Goal: Task Accomplishment & Management: Use online tool/utility

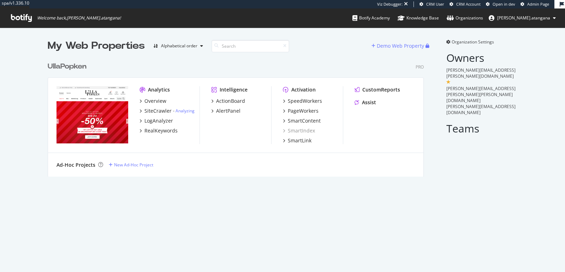
scroll to position [118, 376]
click at [295, 111] on div "PageWorkers" at bounding box center [303, 110] width 31 height 7
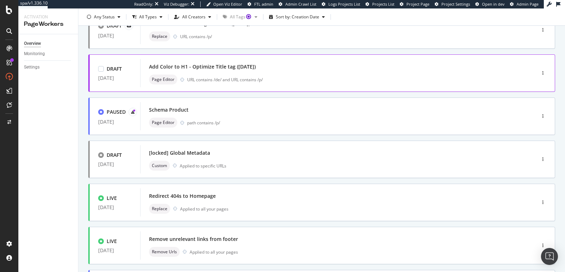
scroll to position [88, 0]
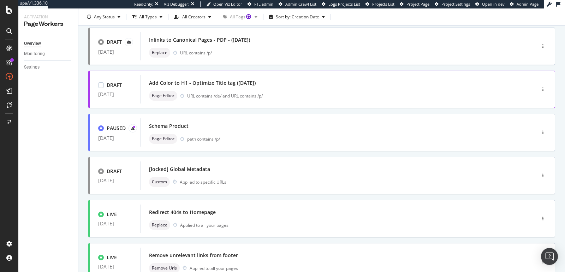
click at [227, 85] on div "Add Color to H1 - Optimize Title tag (2025-07-16)" at bounding box center [202, 83] width 107 height 7
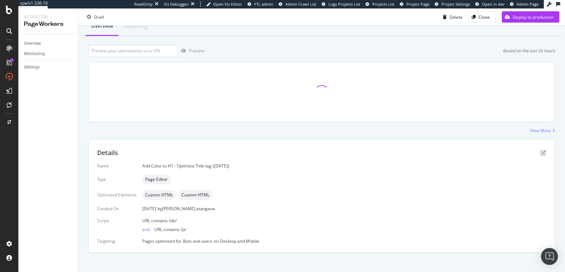
scroll to position [31, 0]
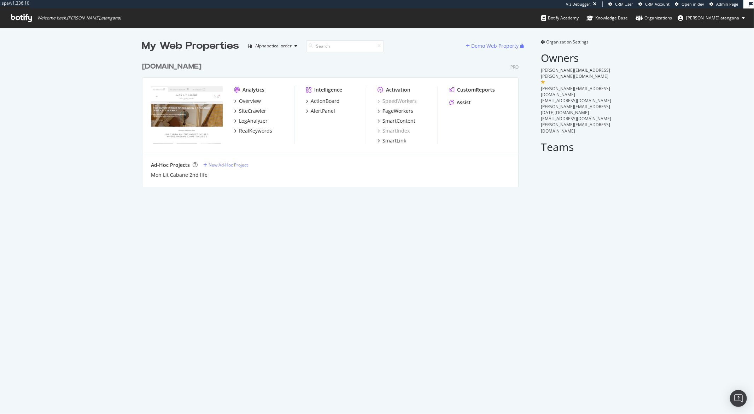
scroll to position [128, 376]
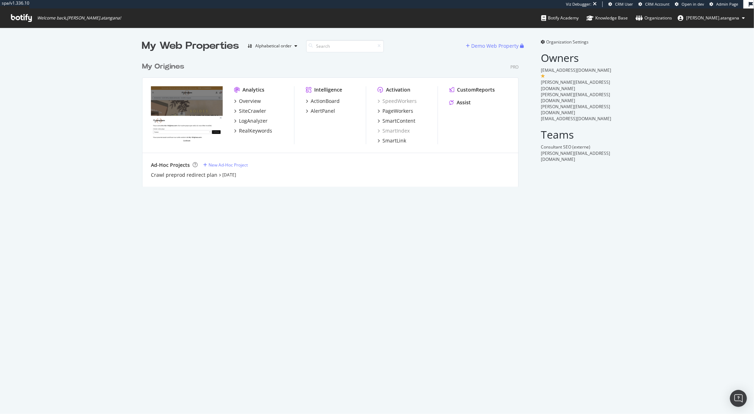
scroll to position [128, 376]
click at [392, 112] on div "PageWorkers" at bounding box center [397, 110] width 31 height 7
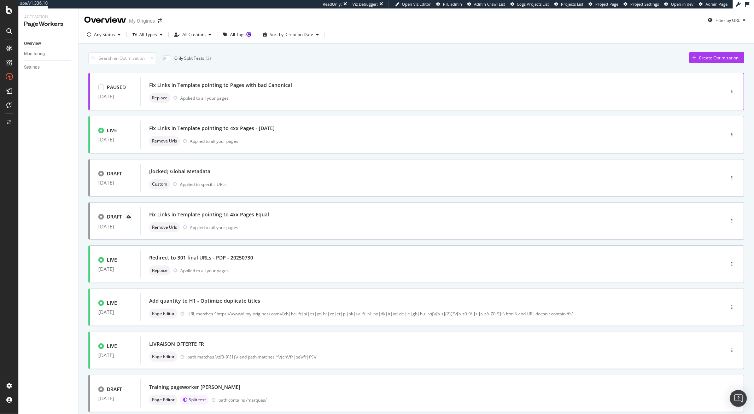
click at [231, 102] on div "Replace Applied to all your pages" at bounding box center [421, 98] width 545 height 10
